Goal: Task Accomplishment & Management: Manage account settings

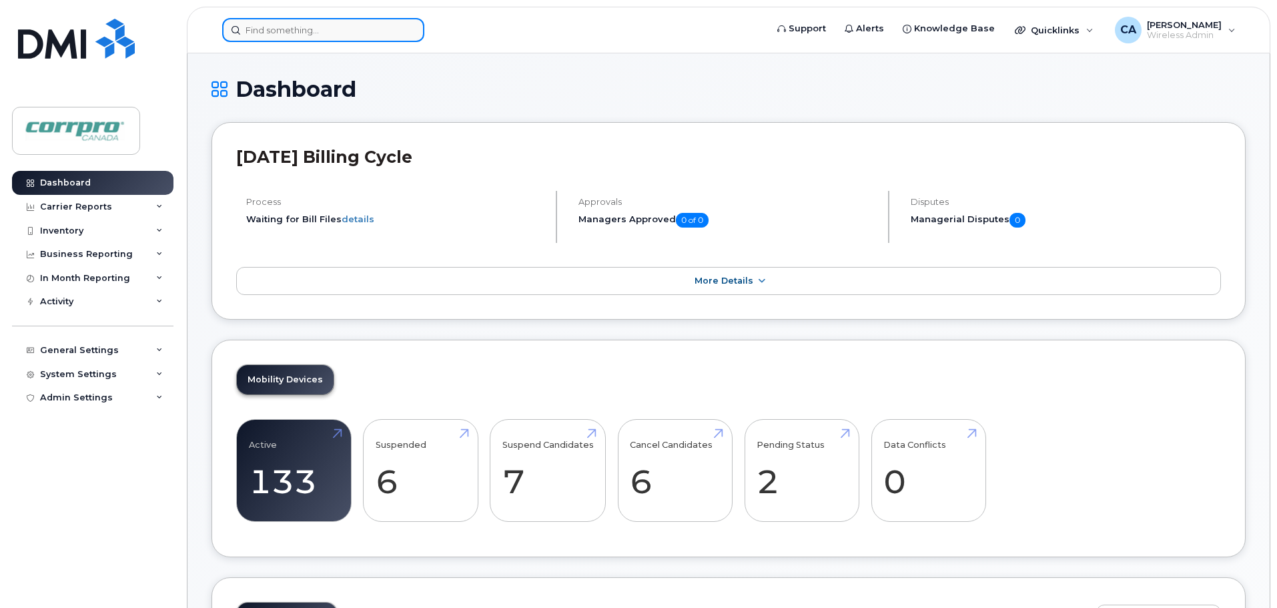
click at [363, 32] on input at bounding box center [323, 30] width 202 height 24
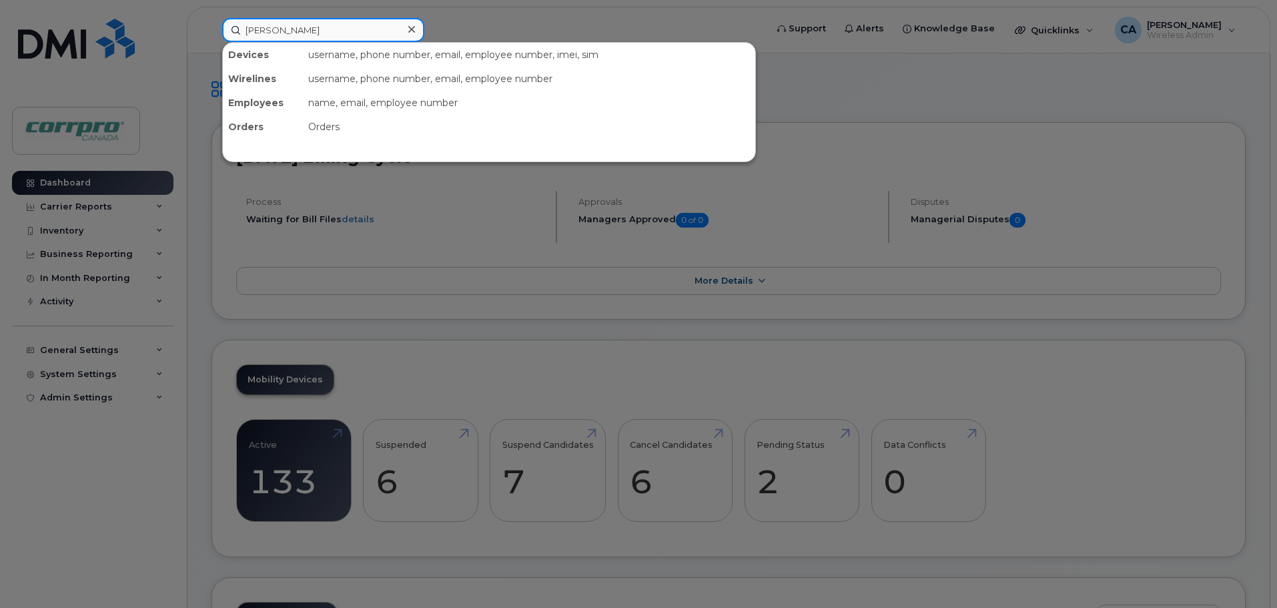
type input "JEsse"
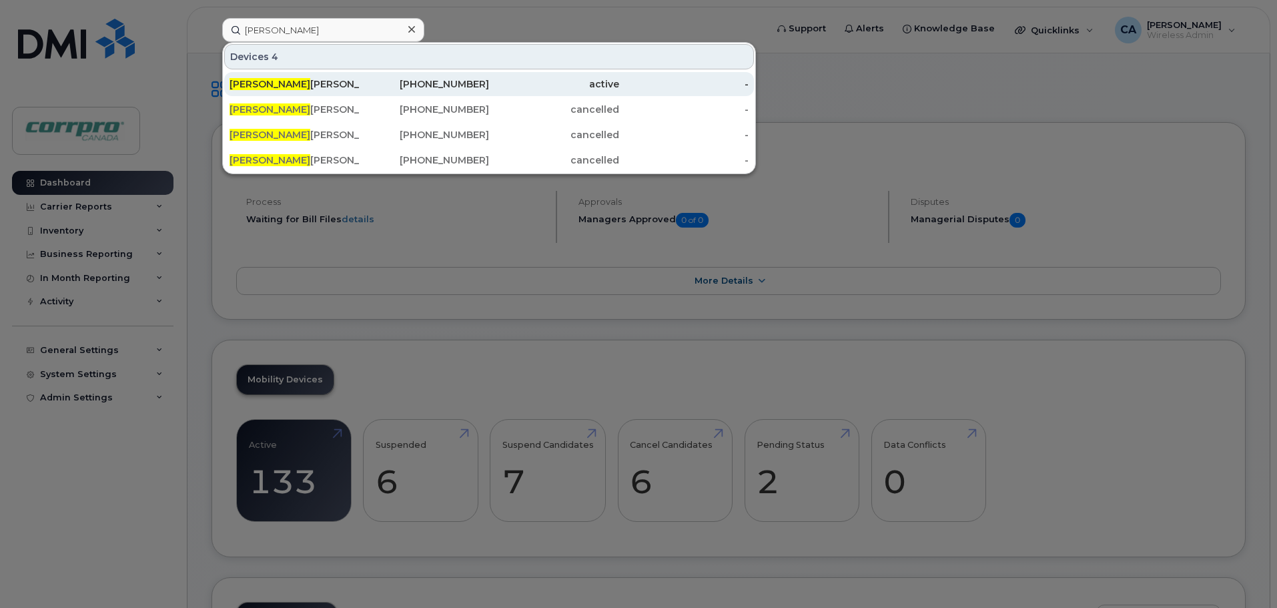
click at [360, 77] on div "Jesse Howells (For Cancellation)" at bounding box center [425, 84] width 130 height 24
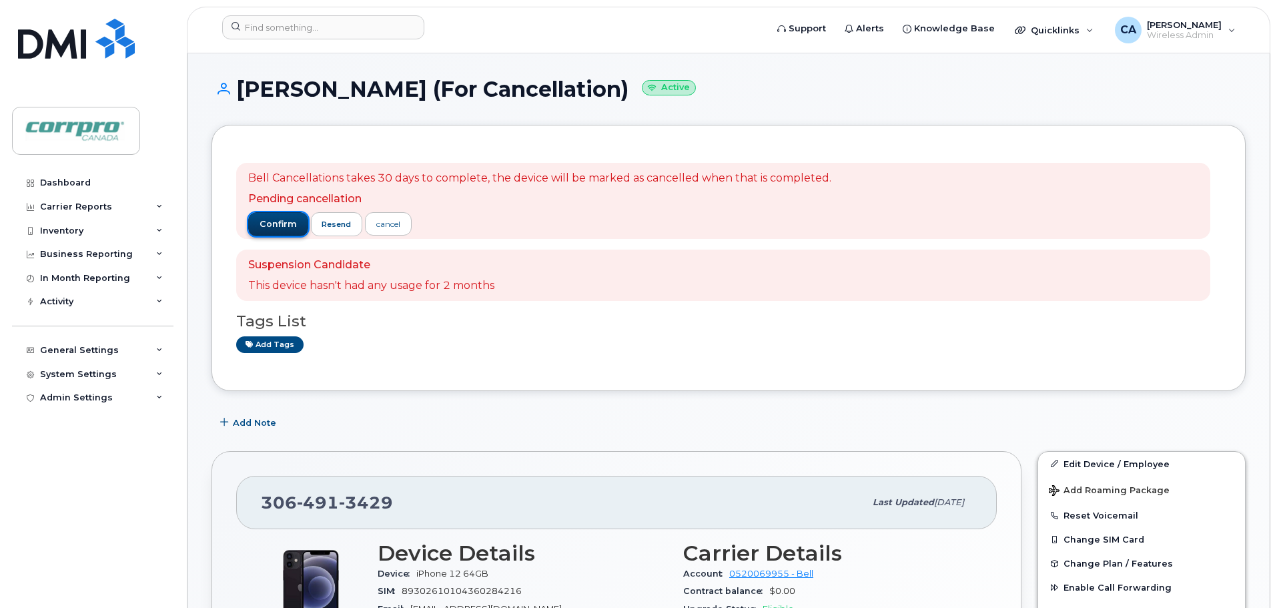
click at [283, 225] on span "confirm" at bounding box center [277, 224] width 37 height 12
click at [283, 225] on div "Loading... resend cancel" at bounding box center [539, 224] width 583 height 24
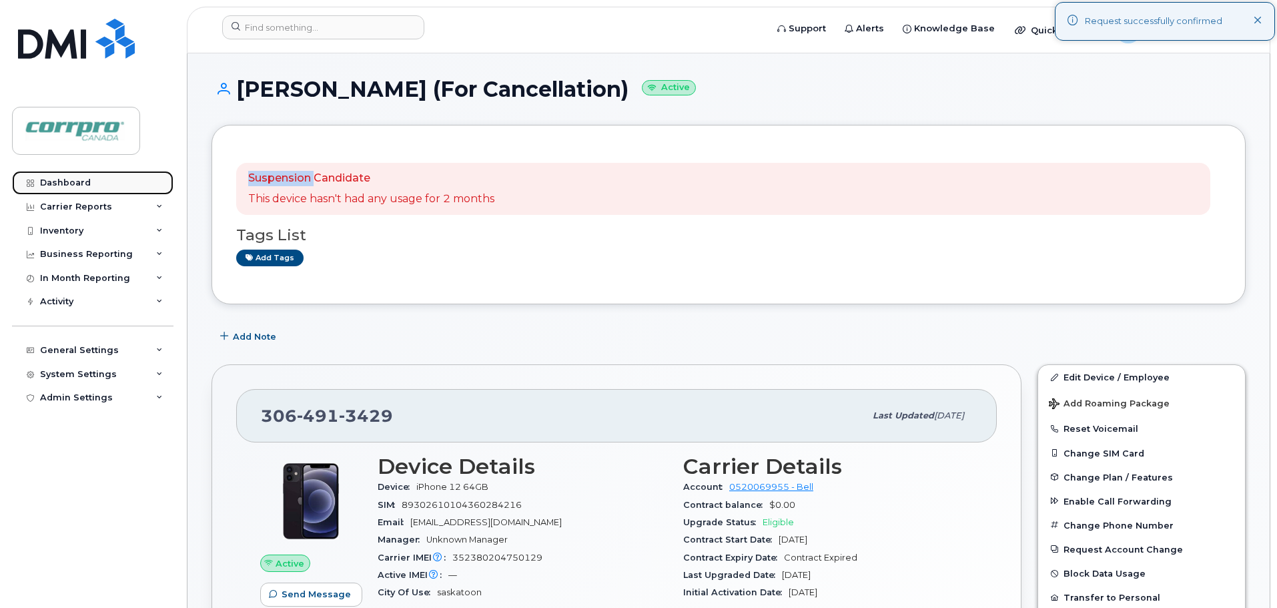
click at [77, 181] on div "Dashboard" at bounding box center [65, 182] width 51 height 11
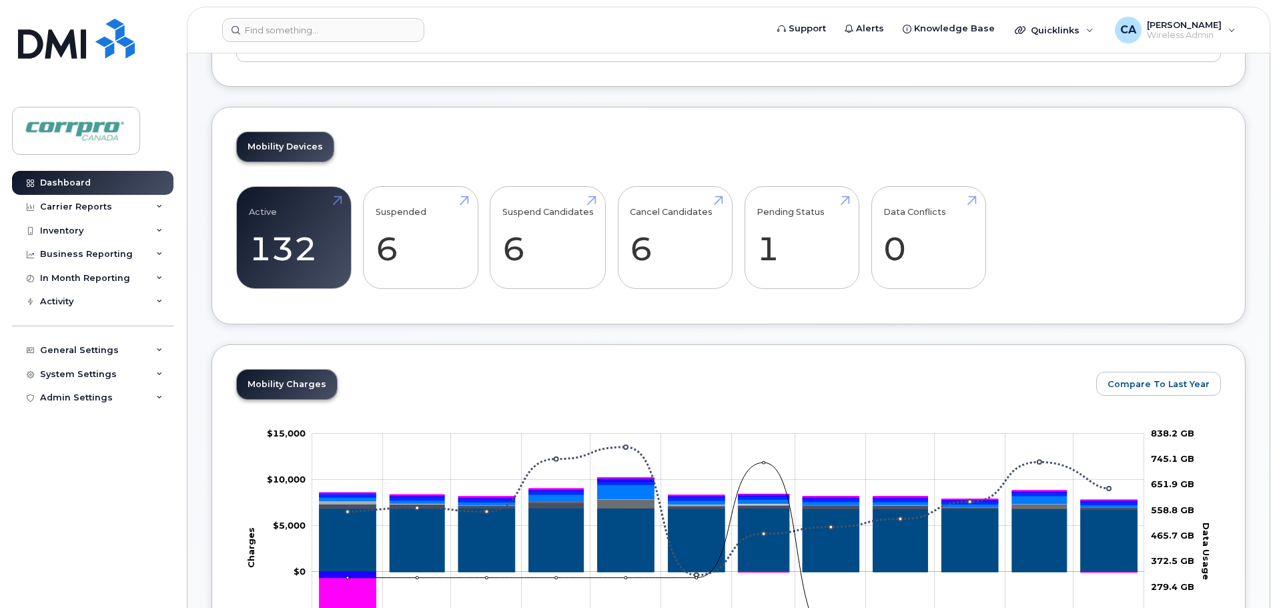
scroll to position [267, 0]
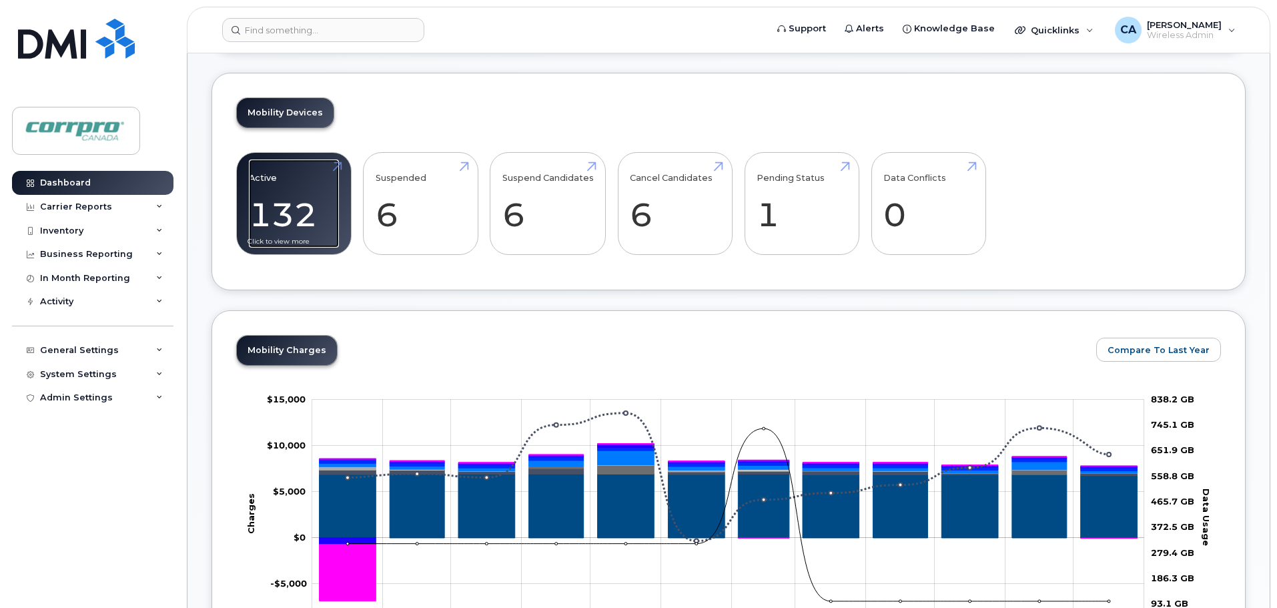
click at [302, 203] on link "Active 132 -13%" at bounding box center [294, 203] width 90 height 88
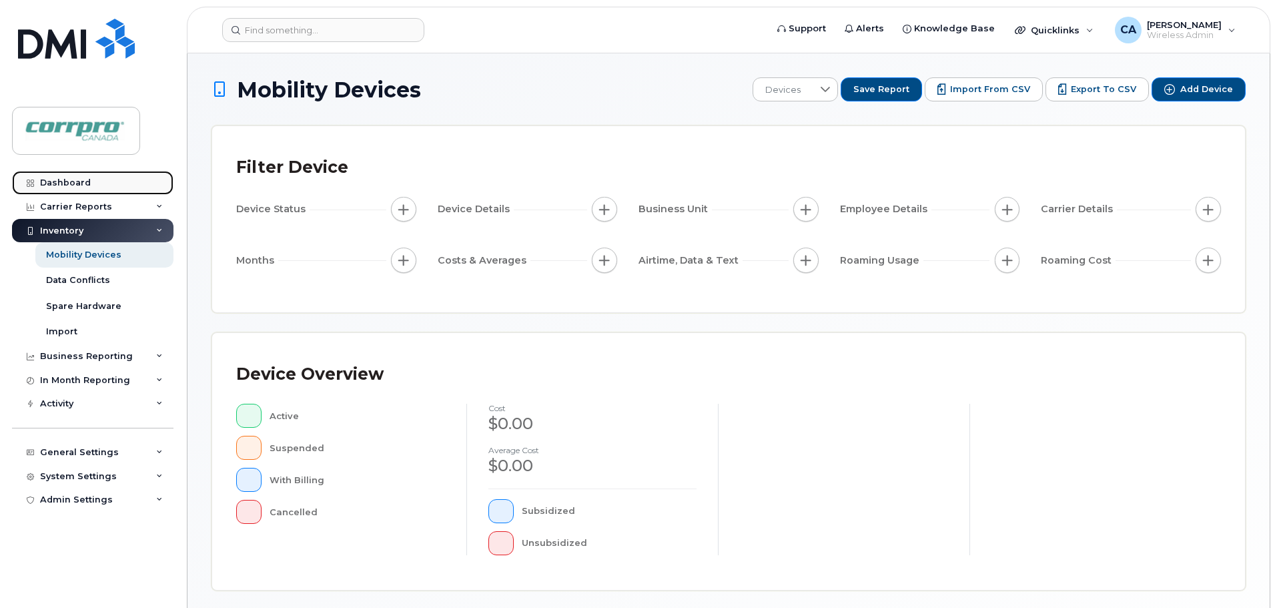
click at [79, 189] on link "Dashboard" at bounding box center [92, 183] width 161 height 24
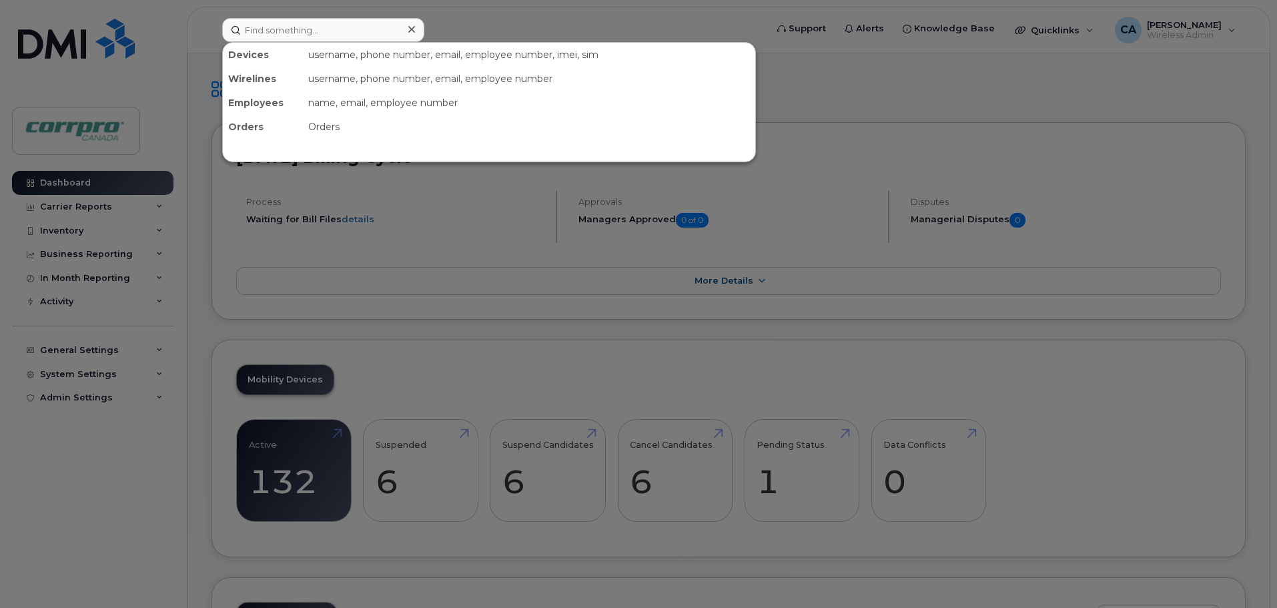
type input "a"
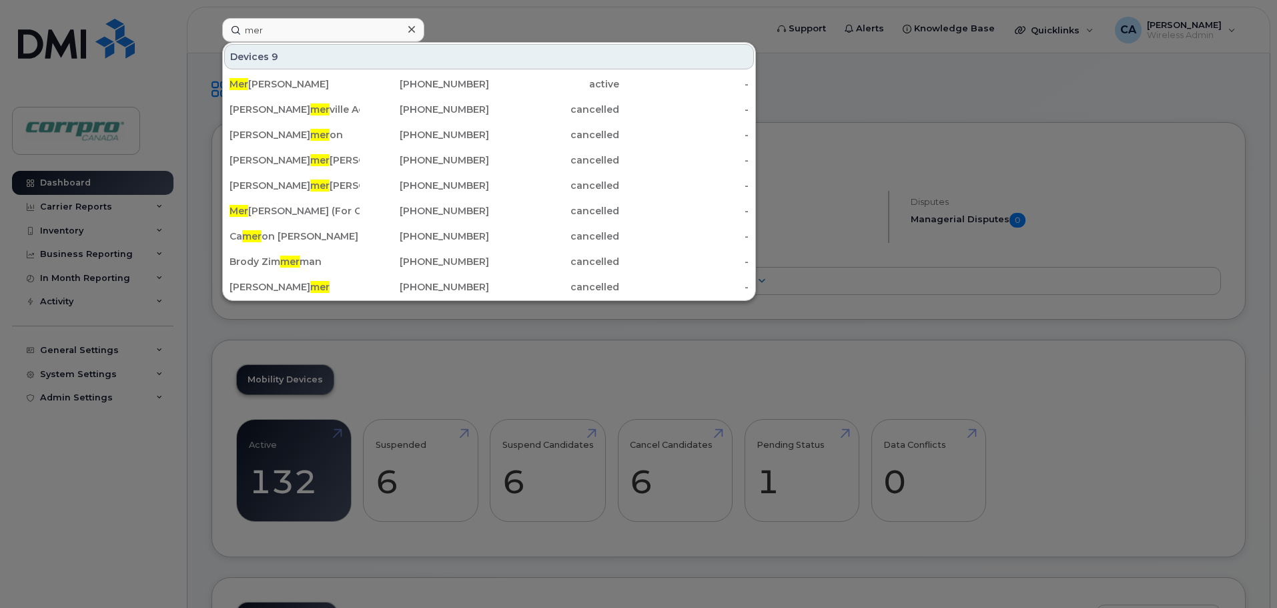
type input "mer"
click at [410, 30] on icon at bounding box center [411, 29] width 7 height 11
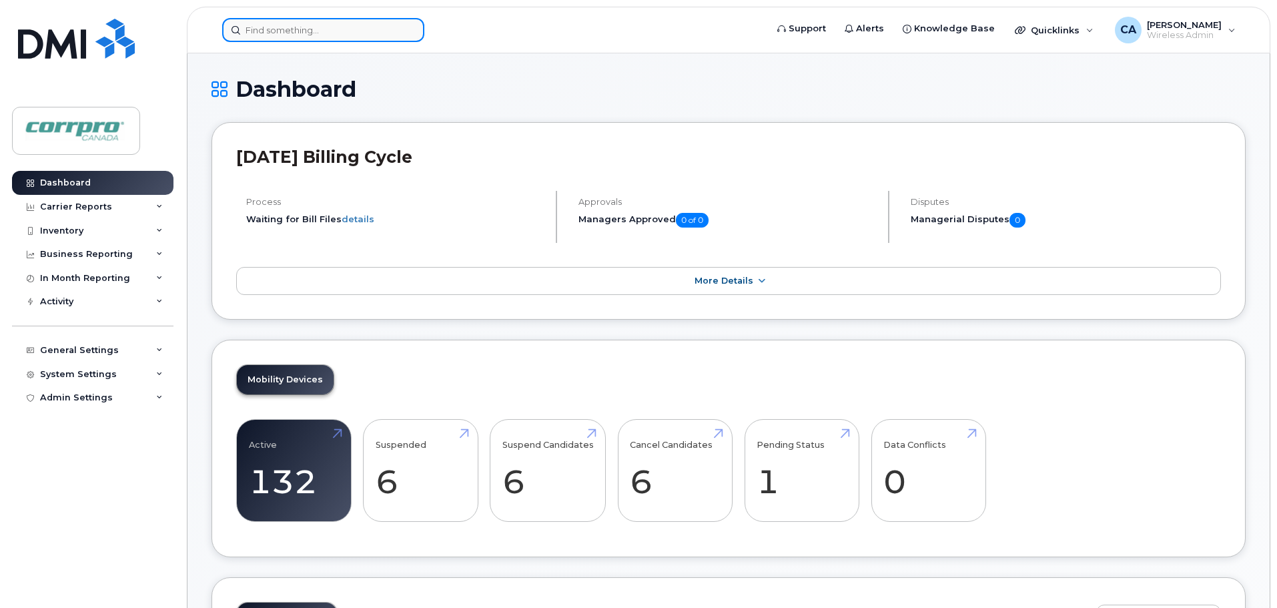
click at [356, 33] on input at bounding box center [323, 30] width 202 height 24
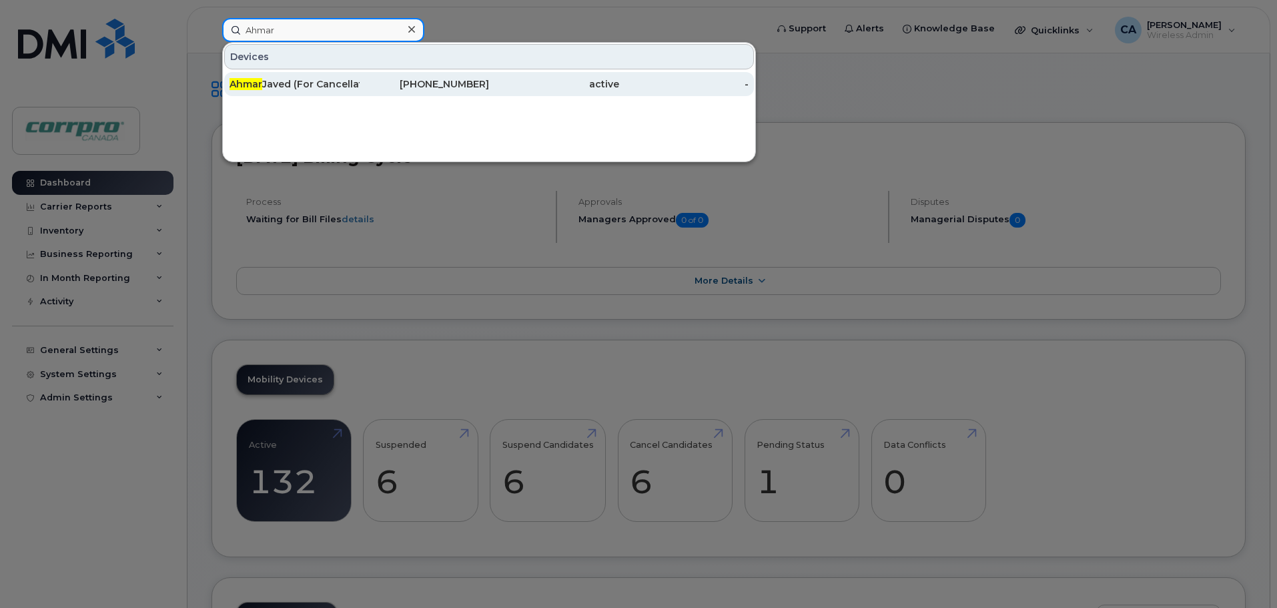
type input "Ahmar"
click at [322, 80] on div "Ahmar Javed (For Cancellation)" at bounding box center [294, 83] width 130 height 13
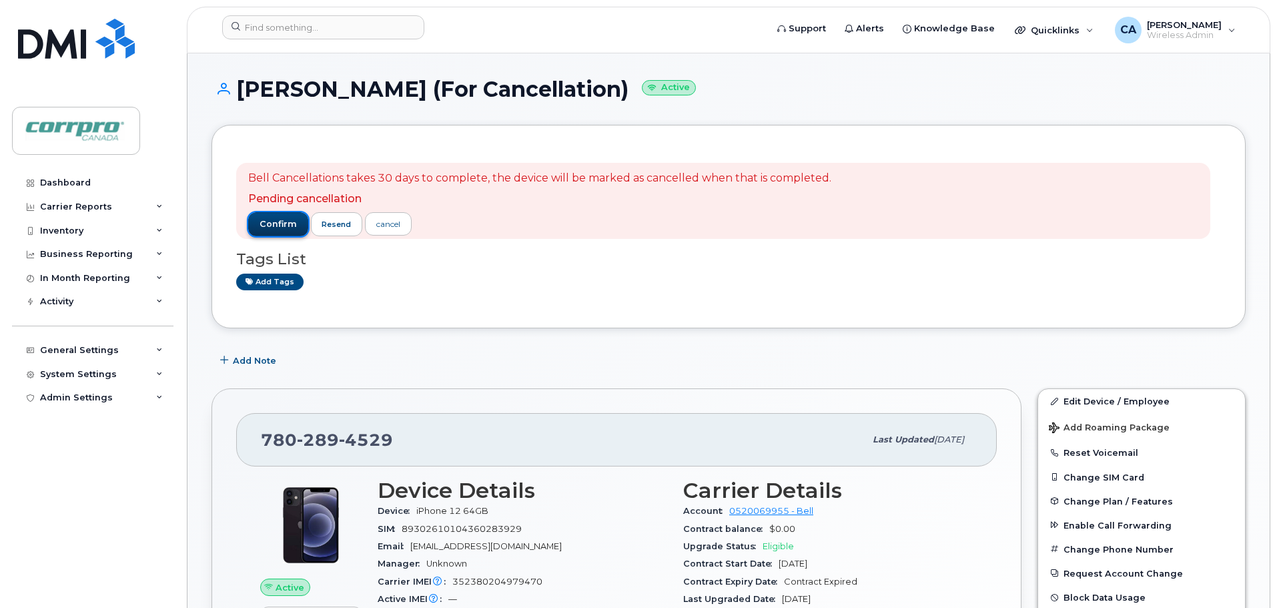
click at [277, 226] on span "confirm" at bounding box center [277, 224] width 37 height 12
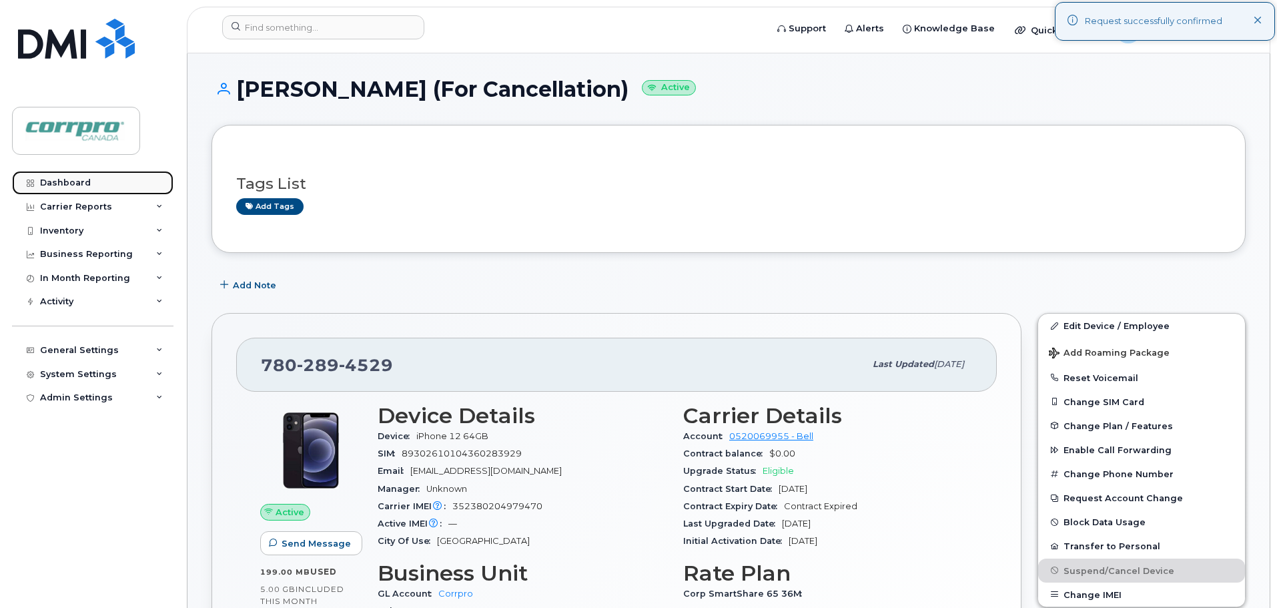
click at [71, 183] on div "Dashboard" at bounding box center [65, 182] width 51 height 11
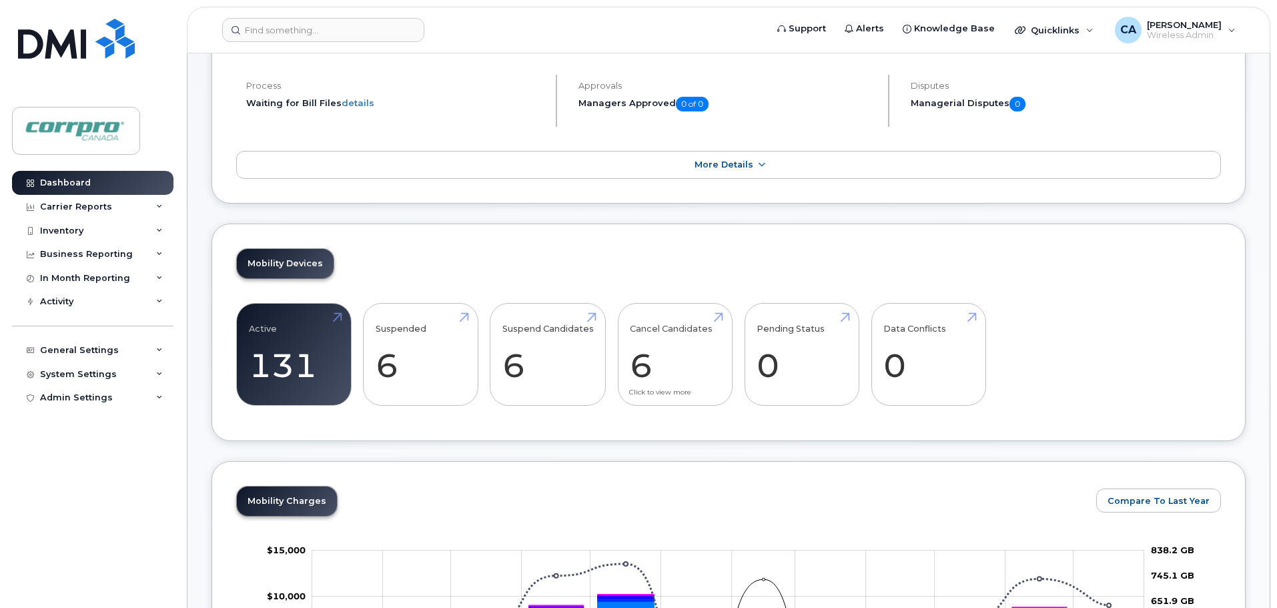
scroll to position [133, 0]
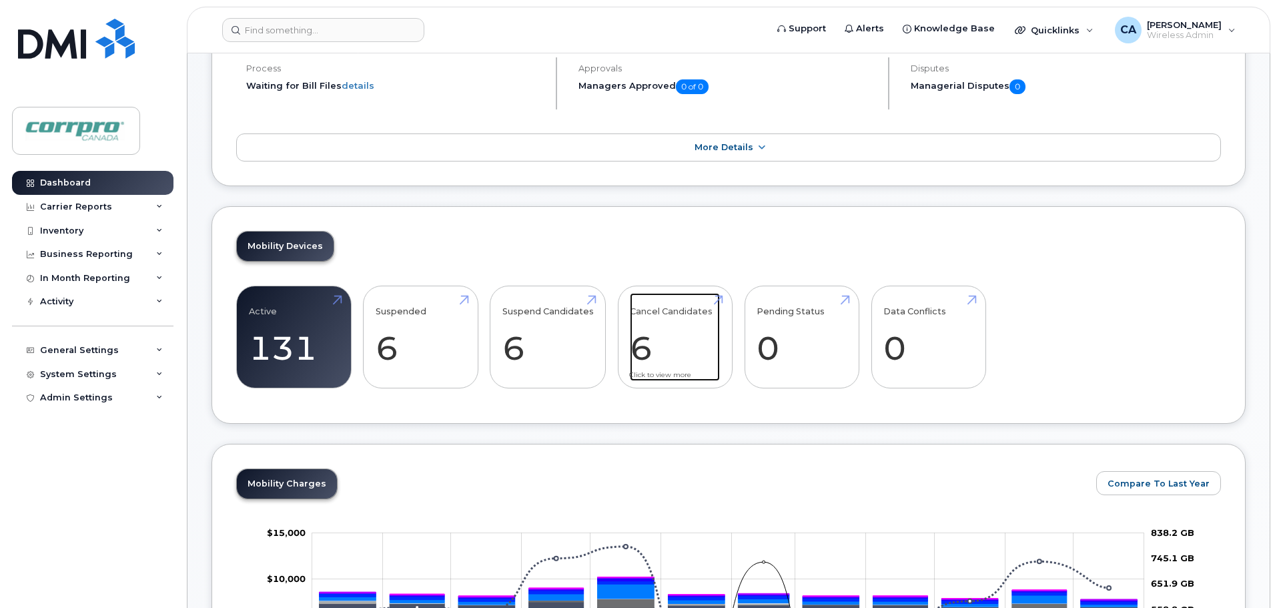
click at [644, 360] on link "Cancel Candidates 6" at bounding box center [675, 337] width 90 height 88
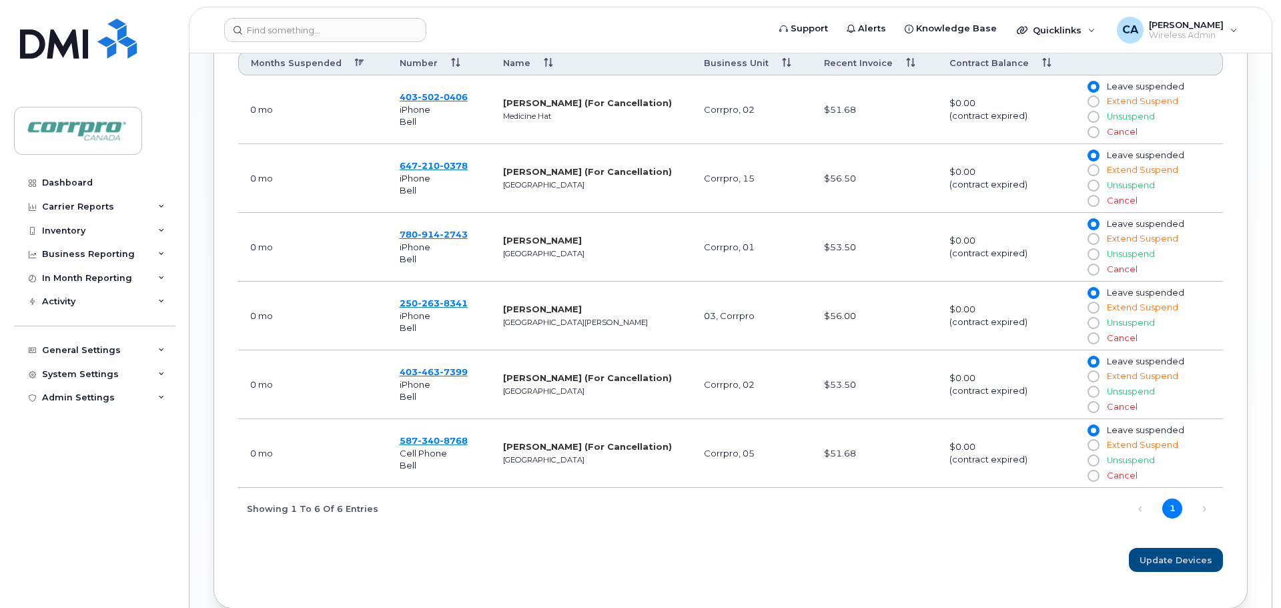
scroll to position [600, 0]
click at [1097, 474] on label "Cancel" at bounding box center [1103, 475] width 37 height 4
click at [1096, 474] on input "Cancel" at bounding box center [1090, 475] width 11 height 11
radio input "true"
click at [1097, 474] on span at bounding box center [1091, 475] width 12 height 12
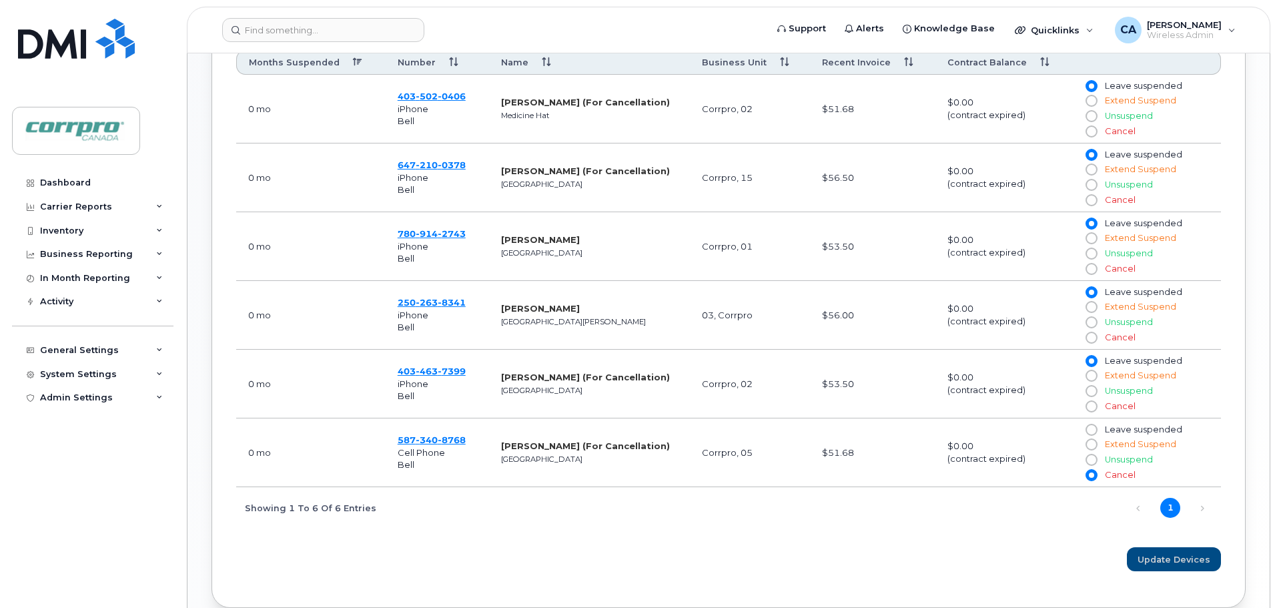
click at [1096, 474] on input "Cancel" at bounding box center [1090, 475] width 11 height 11
click at [1091, 406] on input "Cancel" at bounding box center [1090, 406] width 11 height 11
radio input "true"
click at [1093, 203] on input "Cancel" at bounding box center [1090, 200] width 11 height 11
radio input "true"
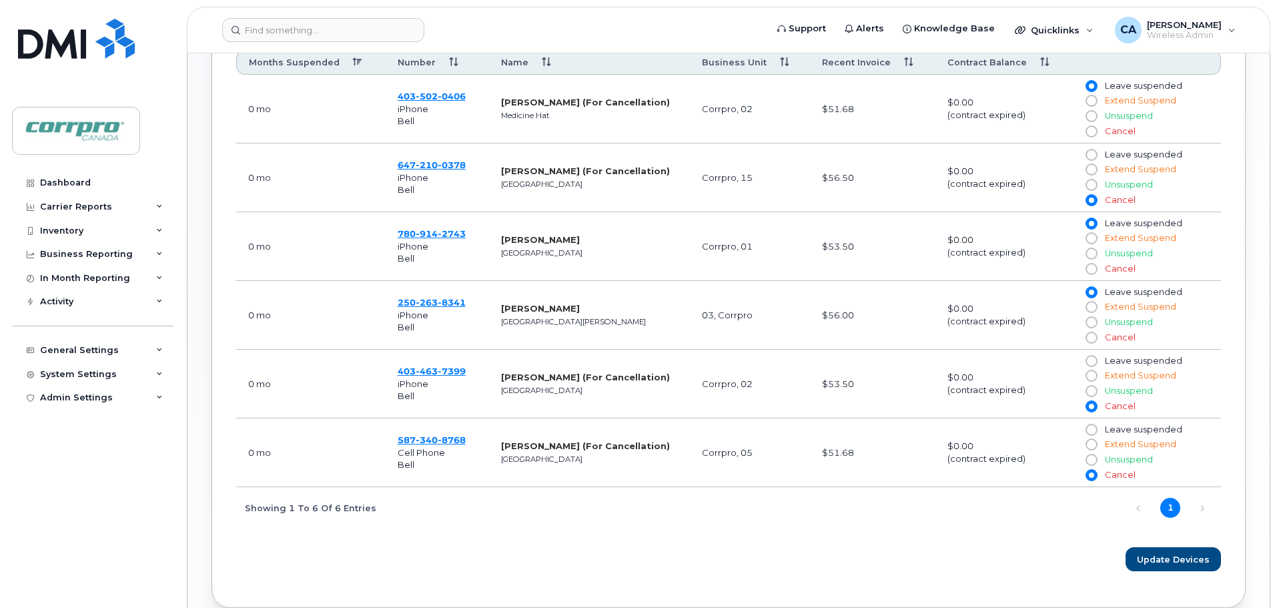
click at [1096, 133] on span at bounding box center [1091, 131] width 12 height 12
click at [1096, 133] on input "Cancel" at bounding box center [1090, 131] width 11 height 11
radio input "true"
click at [1175, 562] on span "Update Devices" at bounding box center [1173, 559] width 73 height 13
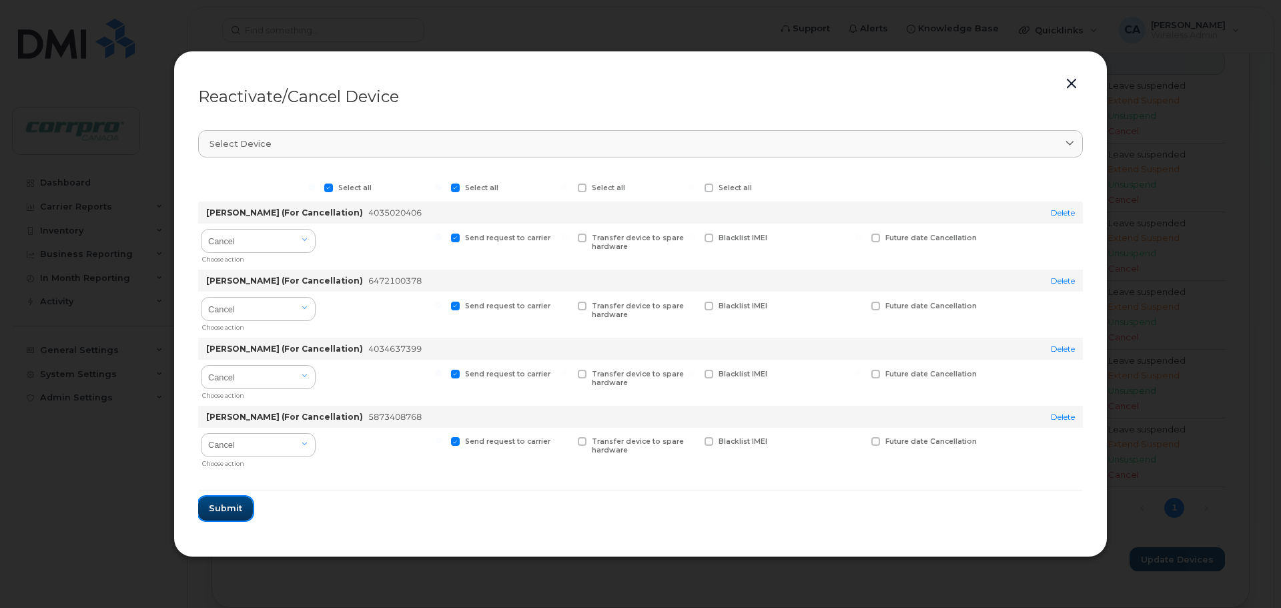
click at [223, 508] on span "Submit" at bounding box center [225, 508] width 33 height 13
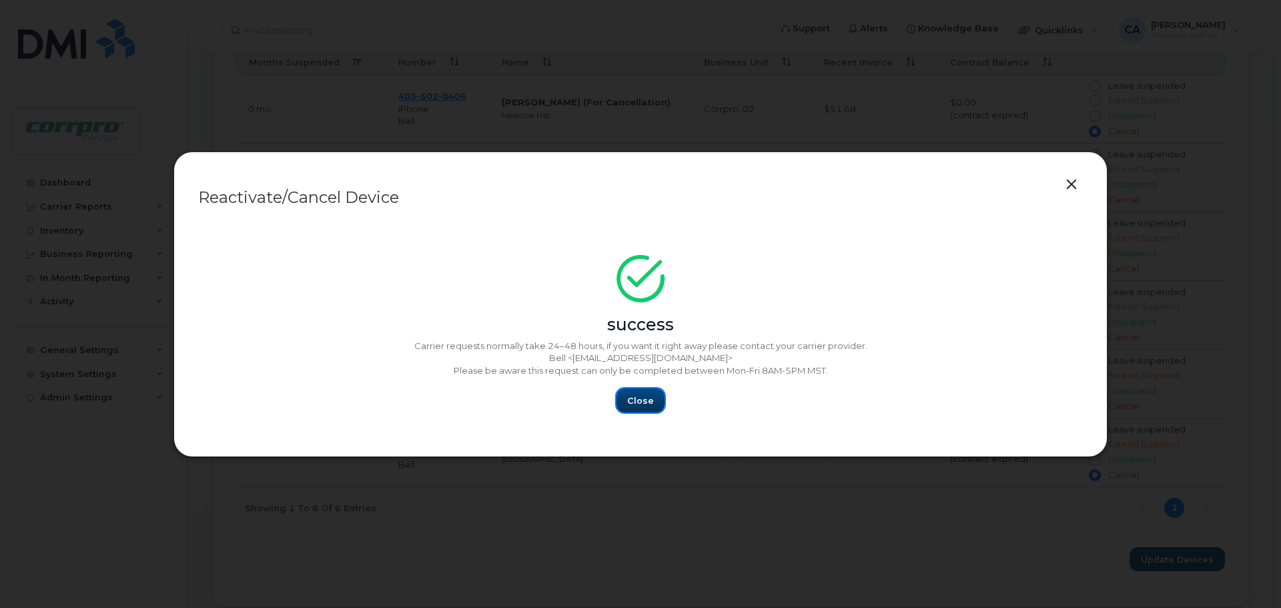
click at [644, 406] on span "Close" at bounding box center [640, 400] width 27 height 13
